Goal: Information Seeking & Learning: Learn about a topic

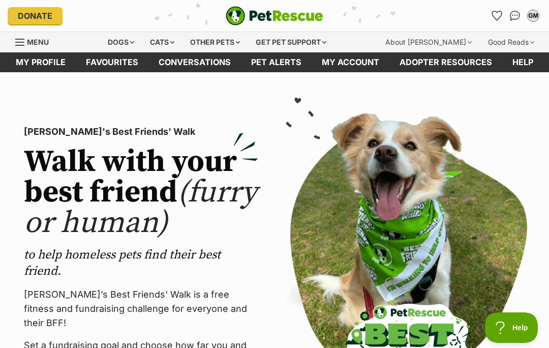
click at [130, 42] on div "Dogs" at bounding box center [121, 42] width 41 height 20
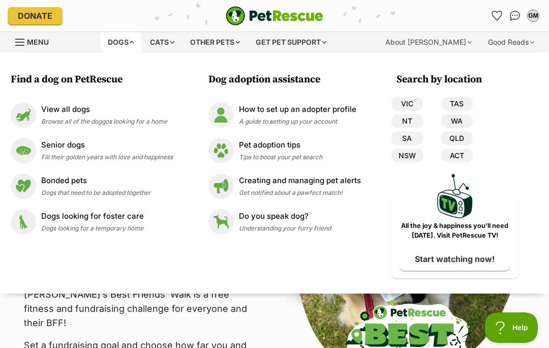
click at [73, 111] on p "View all dogs" at bounding box center [104, 110] width 126 height 12
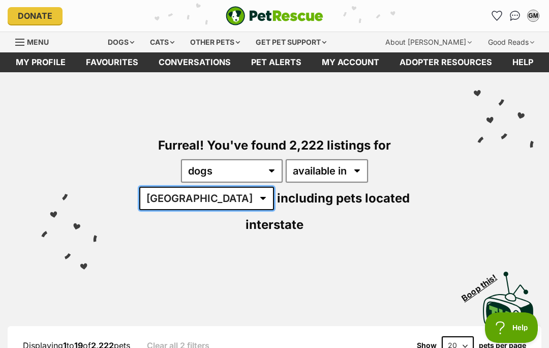
click at [274, 187] on select "Australia ACT NSW NT QLD SA TAS VIC WA" at bounding box center [206, 198] width 135 height 23
select select "VIC"
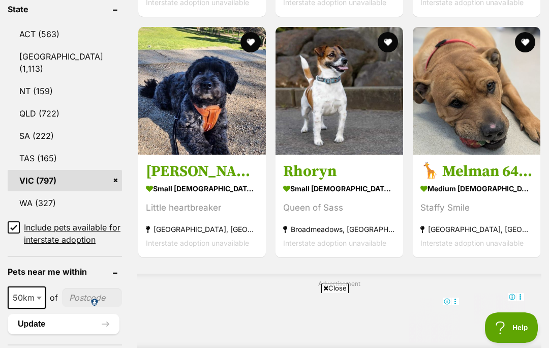
click at [10, 221] on input "Include pets available for interstate adoption" at bounding box center [14, 227] width 12 height 12
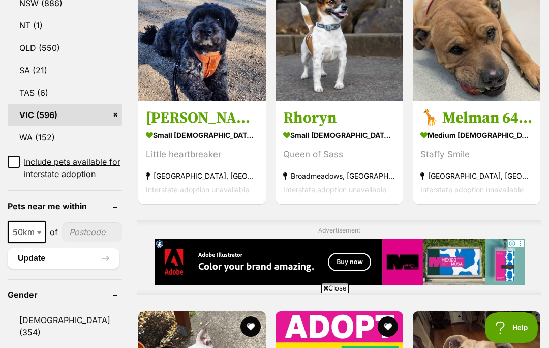
click at [39, 243] on span at bounding box center [40, 232] width 10 height 22
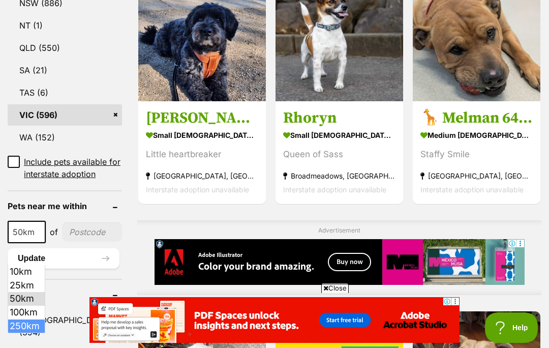
select select "250"
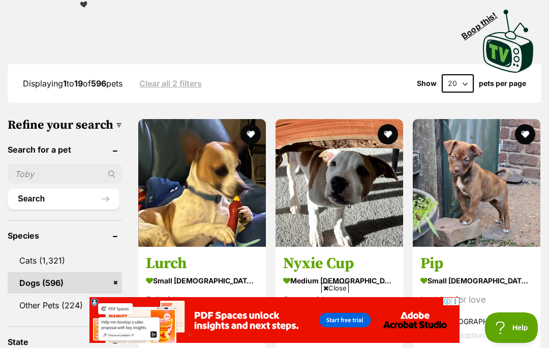
scroll to position [237, 0]
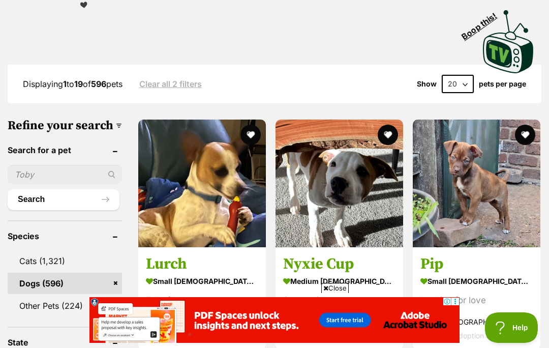
click at [459, 75] on select "20 40 60" at bounding box center [458, 84] width 32 height 18
select select "60"
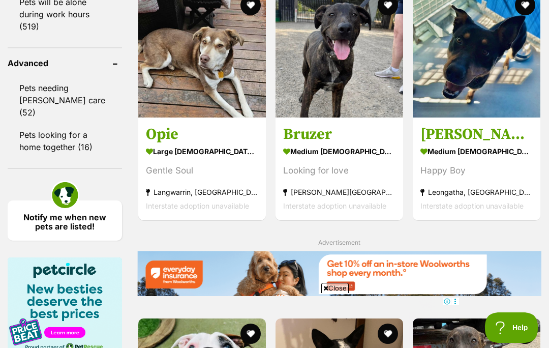
click at [146, 144] on h3 "Opie" at bounding box center [202, 134] width 112 height 19
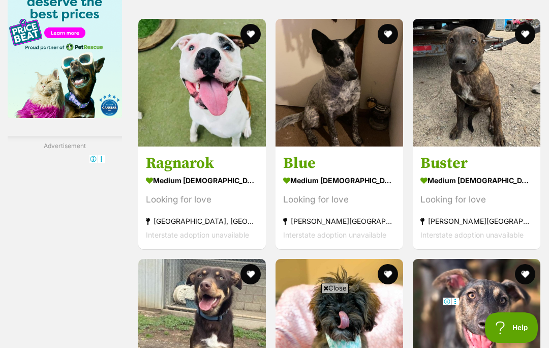
scroll to position [1709, 0]
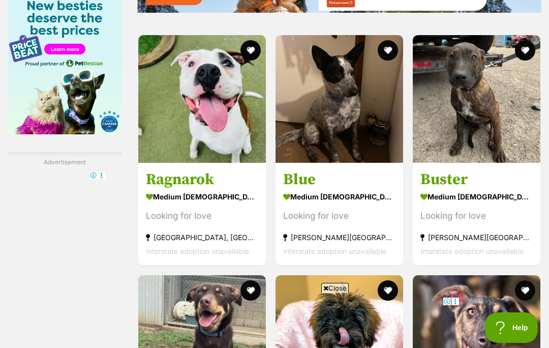
click at [290, 189] on h3 "Blue" at bounding box center [339, 179] width 112 height 19
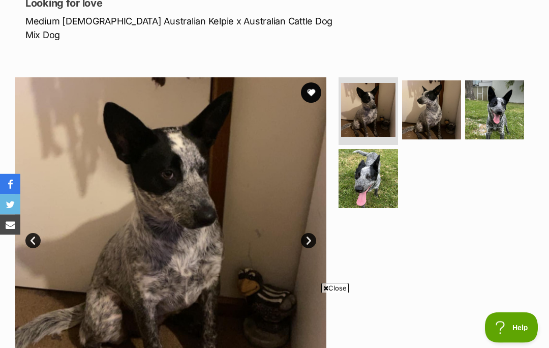
scroll to position [148, 0]
click at [426, 94] on img at bounding box center [431, 109] width 59 height 59
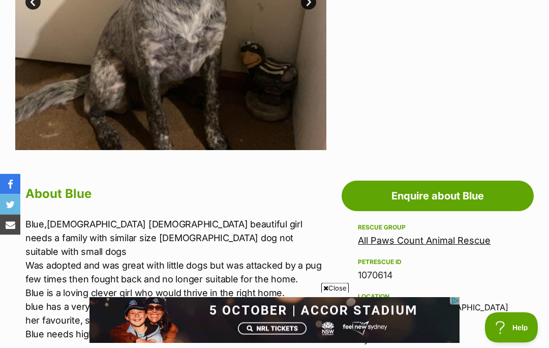
scroll to position [387, 0]
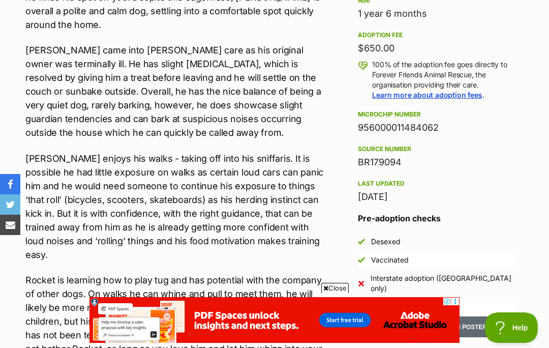
scroll to position [582, 0]
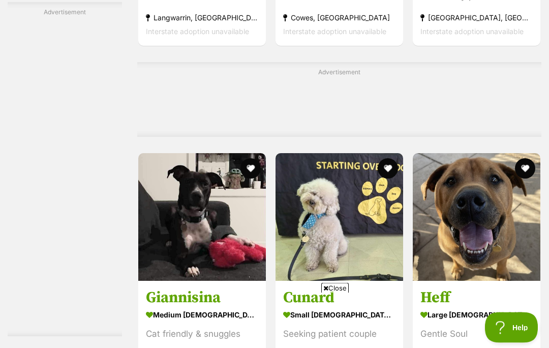
scroll to position [4482, 0]
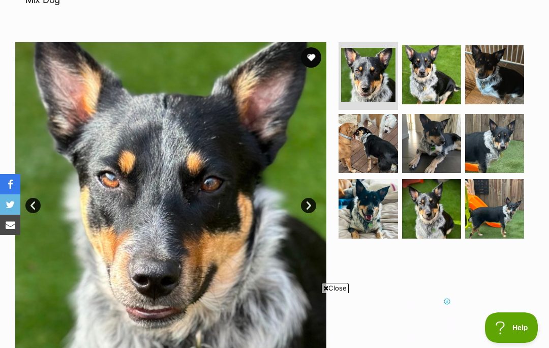
scroll to position [183, 0]
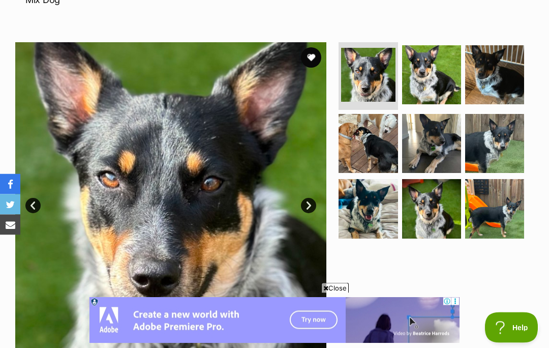
click at [373, 133] on img at bounding box center [368, 143] width 59 height 59
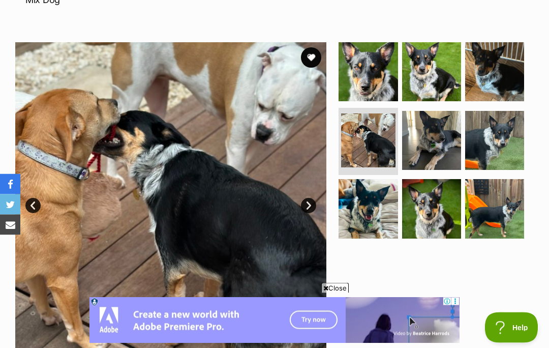
scroll to position [183, 0]
click at [506, 194] on img at bounding box center [494, 208] width 59 height 59
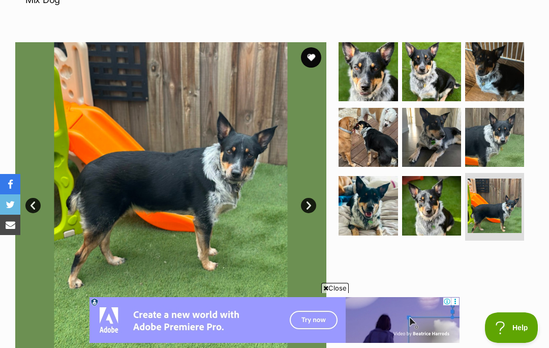
click at [492, 196] on img at bounding box center [495, 206] width 54 height 54
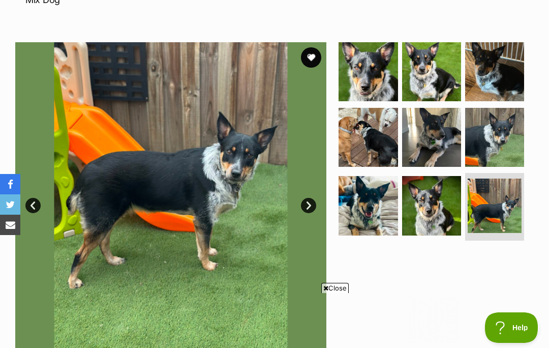
scroll to position [0, 0]
click at [440, 128] on img at bounding box center [431, 137] width 59 height 59
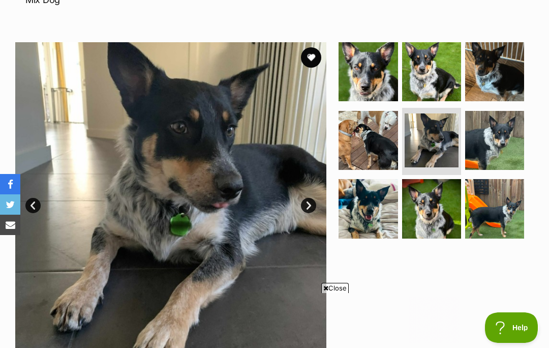
click at [503, 192] on img at bounding box center [494, 208] width 59 height 59
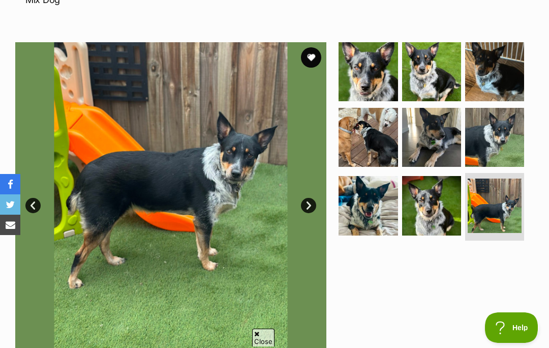
click at [443, 61] on img at bounding box center [431, 71] width 59 height 59
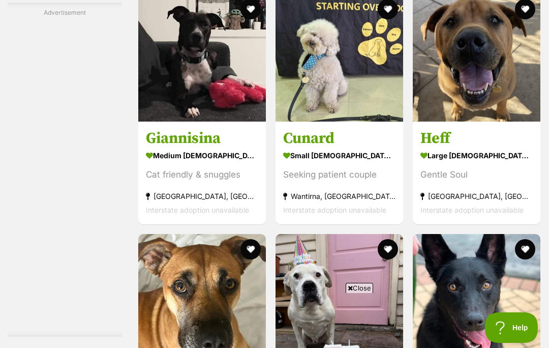
scroll to position [4756, 0]
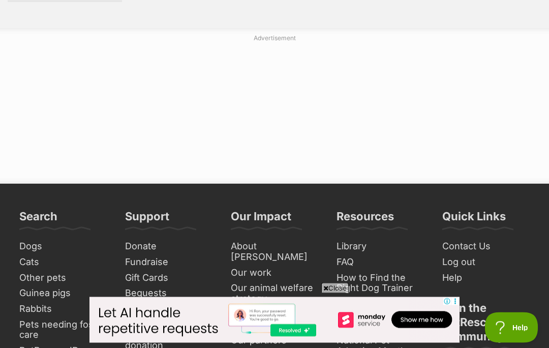
scroll to position [6064, 0]
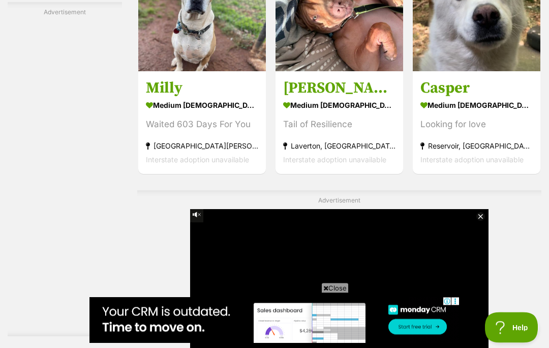
scroll to position [2487, 0]
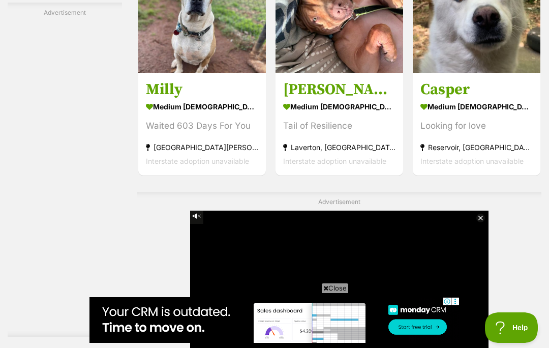
click at [146, 99] on h3 "Milly" at bounding box center [202, 89] width 112 height 19
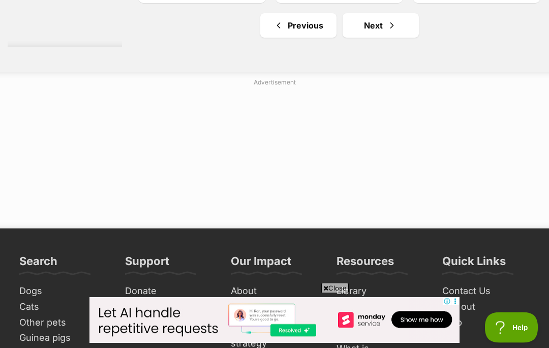
scroll to position [6257, 0]
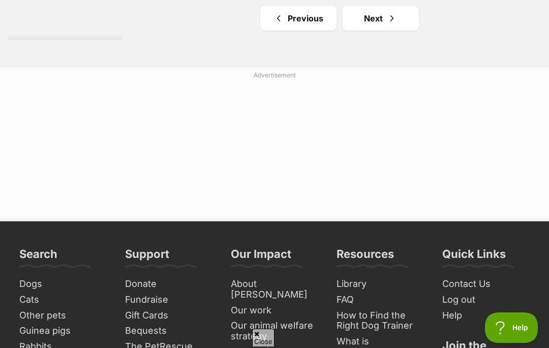
click at [364, 31] on link "Next" at bounding box center [381, 18] width 76 height 24
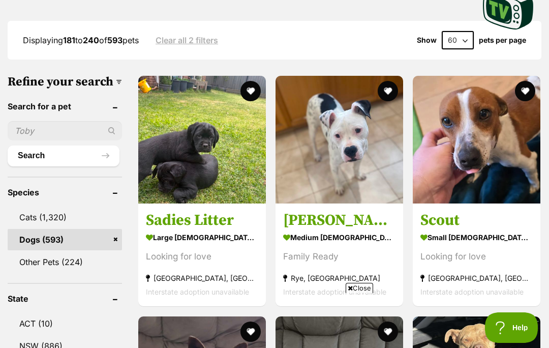
scroll to position [279, 0]
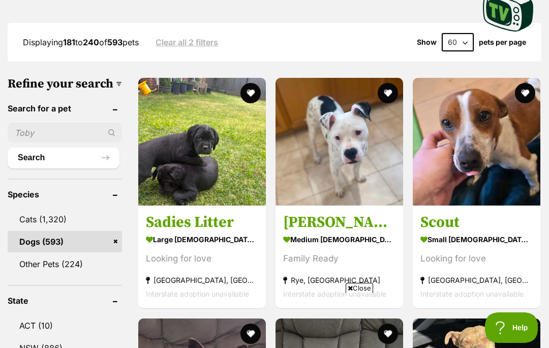
click at [443, 213] on h3 "Scout" at bounding box center [477, 222] width 112 height 19
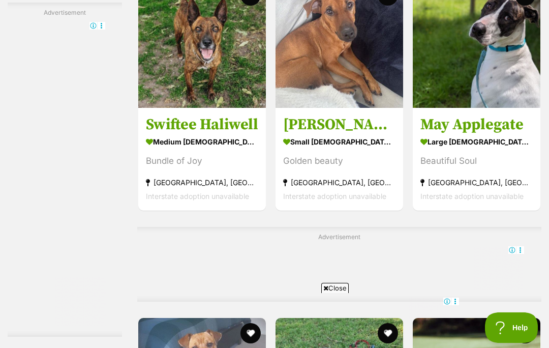
scroll to position [0, 0]
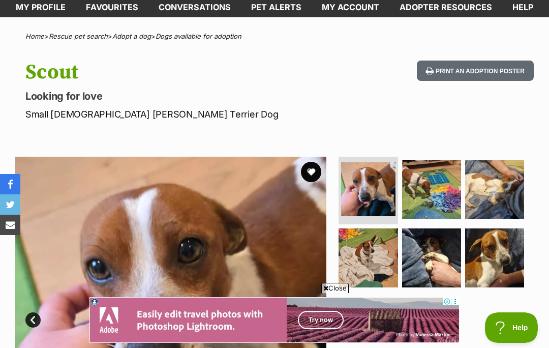
scroll to position [60, 0]
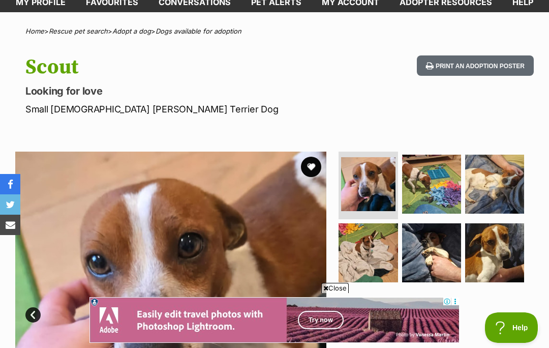
click at [442, 188] on img at bounding box center [431, 184] width 59 height 59
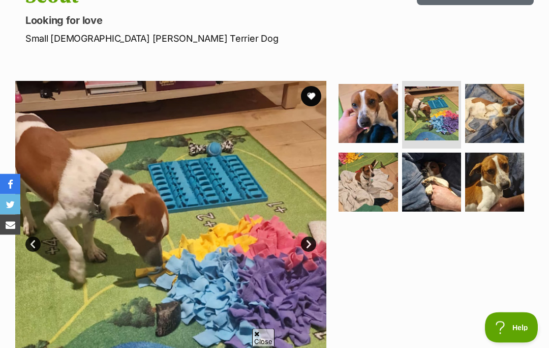
scroll to position [131, 0]
click at [505, 184] on img at bounding box center [494, 182] width 59 height 59
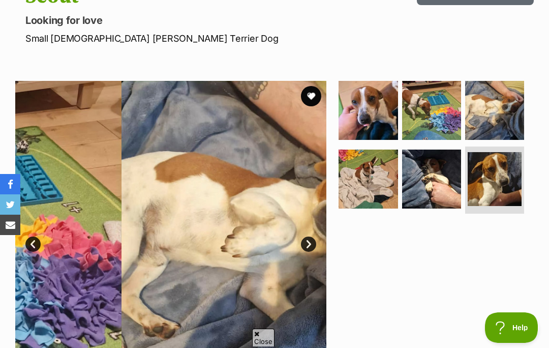
scroll to position [0, 0]
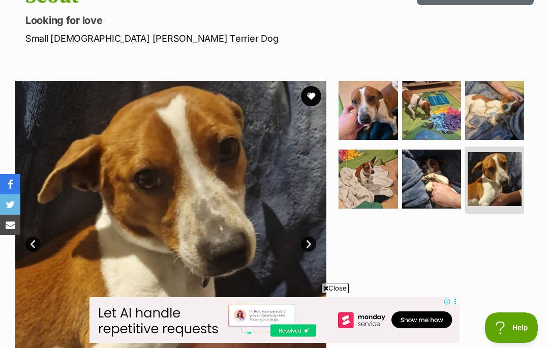
click at [437, 183] on img at bounding box center [431, 179] width 59 height 59
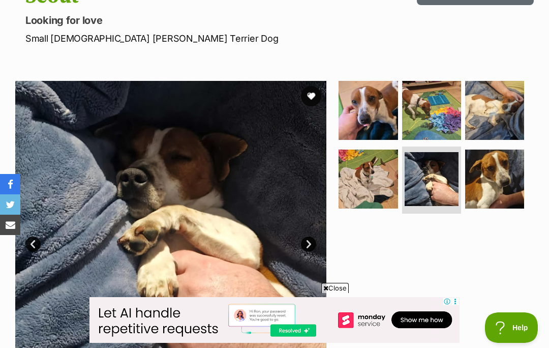
click at [489, 104] on img at bounding box center [494, 110] width 59 height 59
